Goal: Browse casually

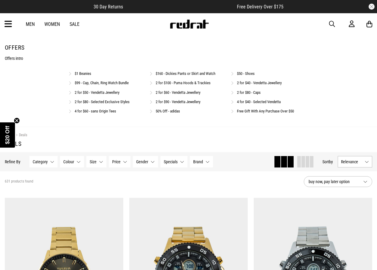
scroll to position [332, 0]
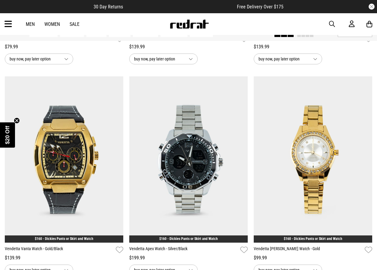
click at [8, 22] on icon at bounding box center [9, 24] width 8 height 10
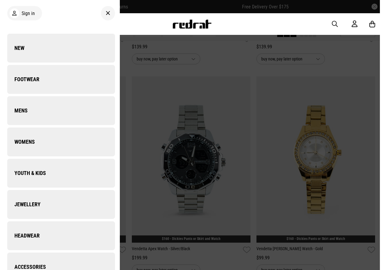
scroll to position [0, 0]
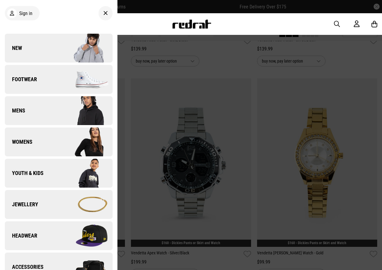
click at [36, 49] on link "New" at bounding box center [59, 48] width 108 height 29
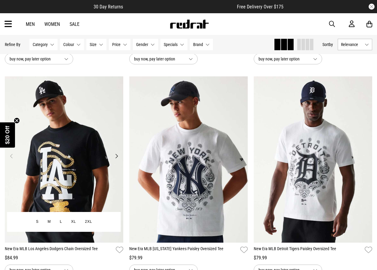
click at [117, 156] on button "Next" at bounding box center [117, 155] width 8 height 7
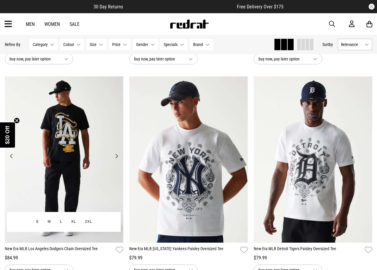
click at [117, 156] on button "Next" at bounding box center [117, 155] width 8 height 7
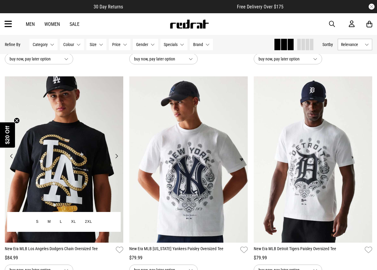
click at [117, 156] on button "Next" at bounding box center [117, 155] width 8 height 7
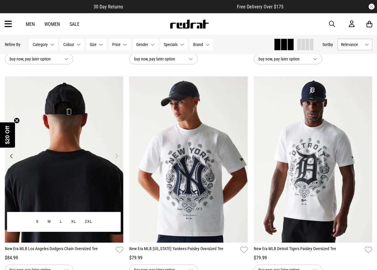
click at [117, 156] on button "Next" at bounding box center [117, 155] width 8 height 7
click at [11, 156] on button "Previous" at bounding box center [12, 155] width 8 height 7
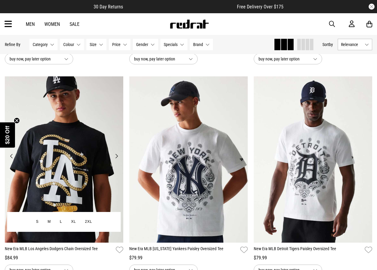
click at [13, 156] on button "Previous" at bounding box center [12, 155] width 8 height 7
